Goal: Transaction & Acquisition: Download file/media

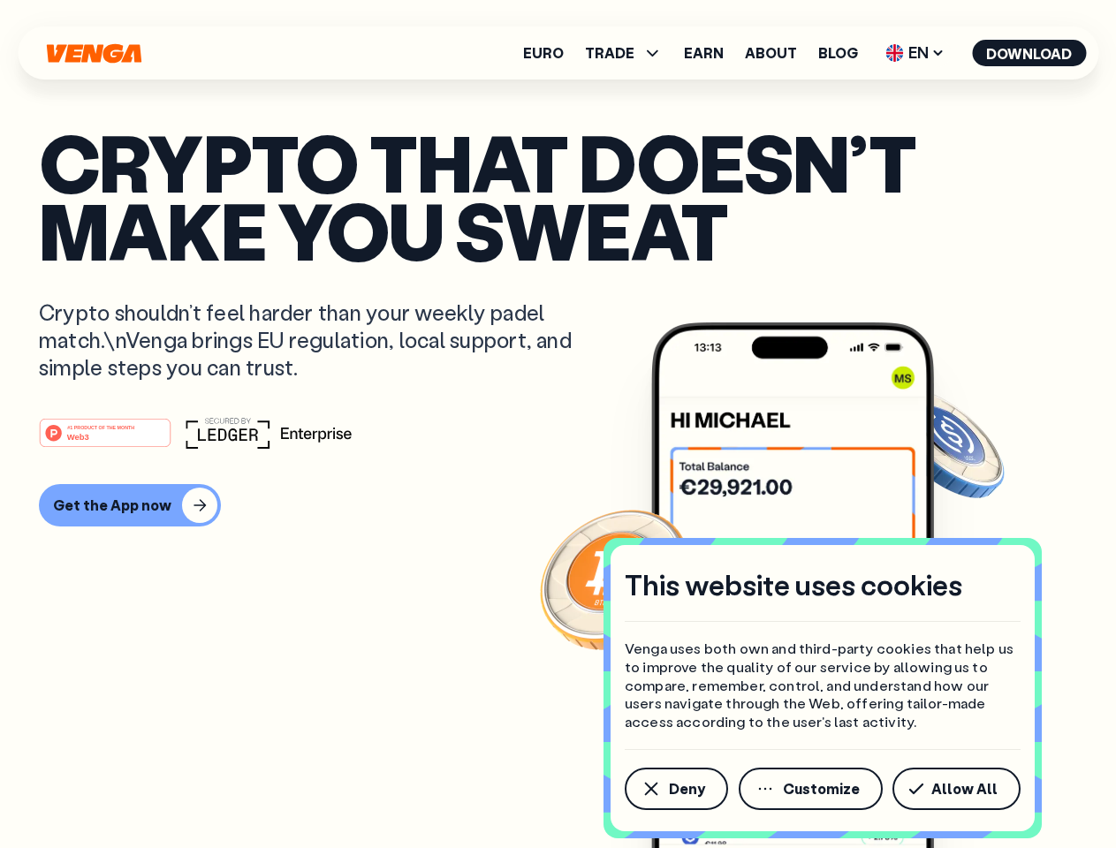
click at [558, 424] on div "#1 PRODUCT OF THE MONTH Web3" at bounding box center [558, 433] width 1038 height 32
click at [675, 789] on span "Deny" at bounding box center [687, 789] width 36 height 14
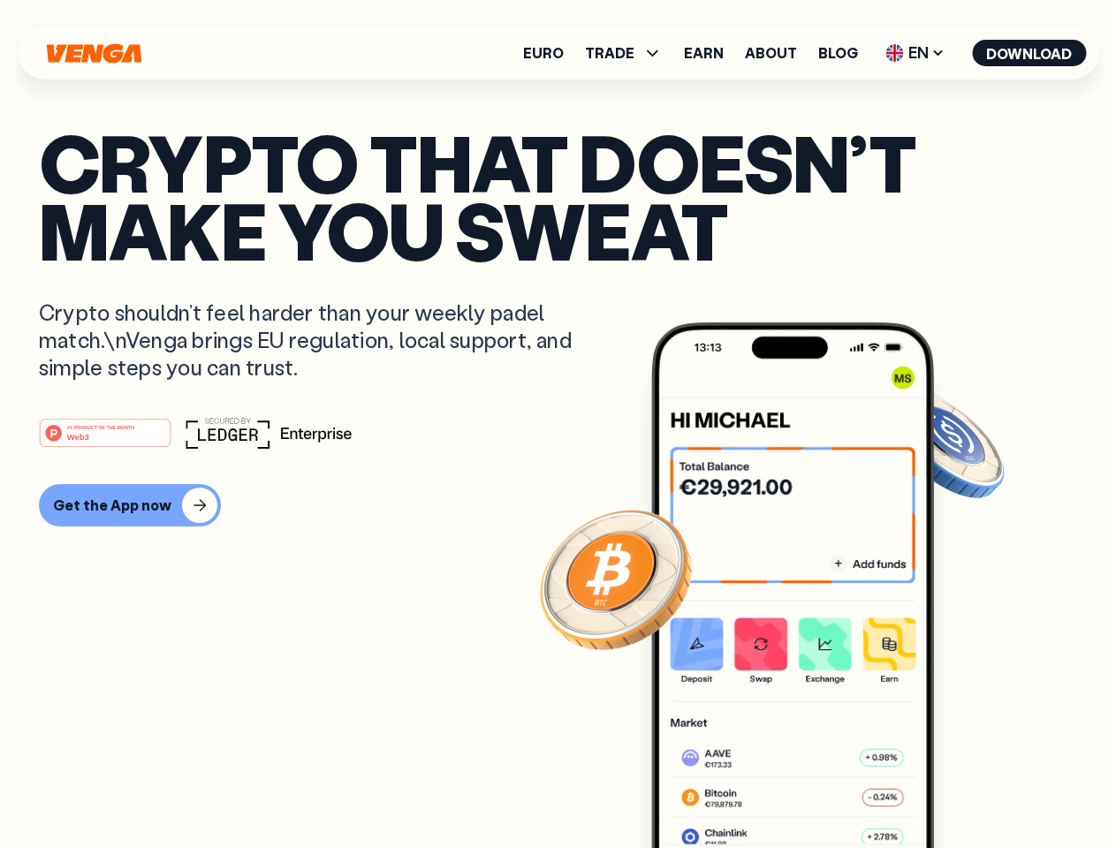
click at [812, 789] on img at bounding box center [792, 618] width 283 height 592
click at [960, 789] on article "Crypto that doesn’t make you sweat Crypto shouldn’t feel harder than your weekl…" at bounding box center [558, 459] width 1038 height 663
click at [629, 53] on span "TRADE" at bounding box center [609, 53] width 49 height 14
click at [915, 53] on span "EN" at bounding box center [915, 53] width 72 height 28
click at [1029, 53] on button "Download" at bounding box center [1029, 53] width 114 height 27
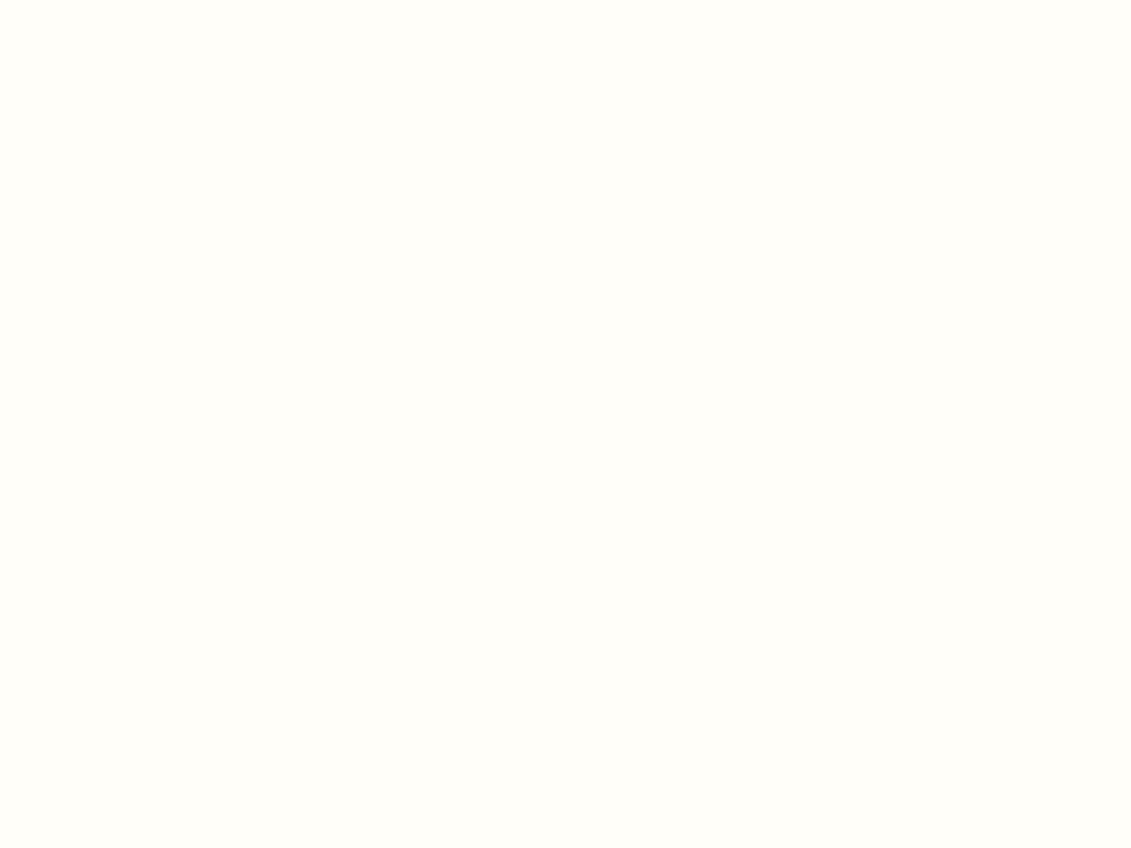
click at [127, 0] on html "This website uses cookies Venga uses both own and third-party cookies that help…" at bounding box center [565, 0] width 1131 height 0
click at [108, 0] on html "This website uses cookies Venga uses both own and third-party cookies that help…" at bounding box center [565, 0] width 1131 height 0
